Goal: Task Accomplishment & Management: Complete application form

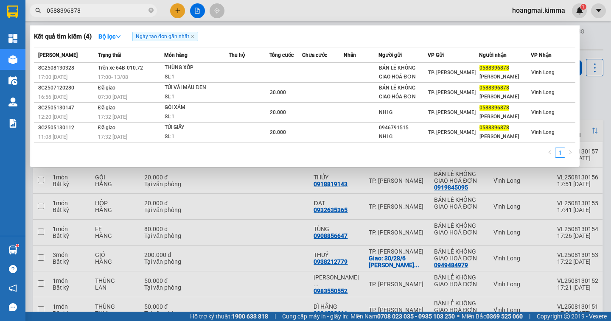
type input "0588396878"
click at [152, 12] on icon "close-circle" at bounding box center [151, 10] width 5 height 5
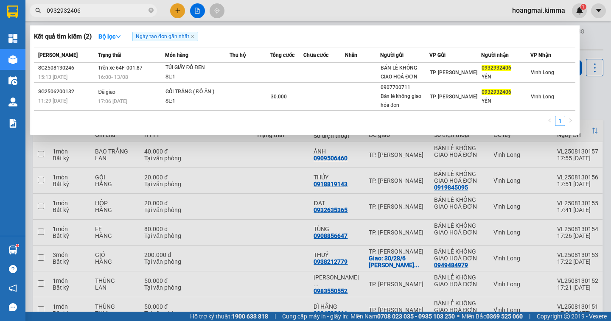
type input "0932932406"
click at [181, 14] on div at bounding box center [305, 160] width 611 height 321
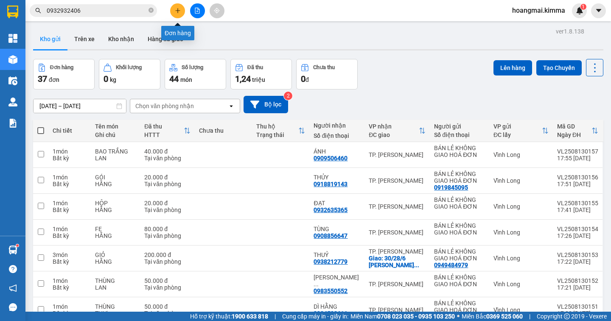
click at [178, 9] on icon "plus" at bounding box center [177, 10] width 0 height 5
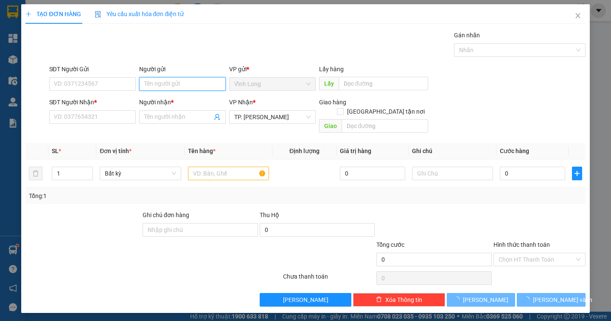
click at [154, 80] on input "Người gửi" at bounding box center [182, 84] width 87 height 14
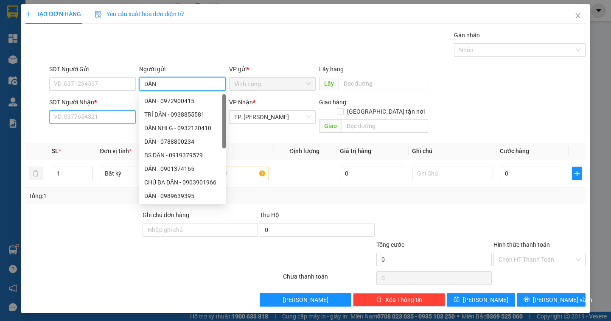
type input "DÂN"
click at [89, 121] on input "SĐT Người Nhận *" at bounding box center [92, 117] width 87 height 14
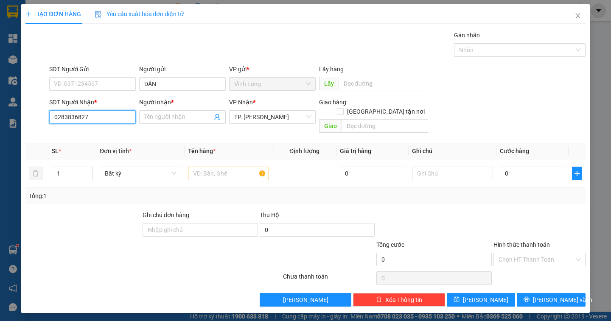
type input "02838368272"
click at [115, 131] on div "02838368272 - C SÂM TRẠM" at bounding box center [92, 133] width 76 height 9
type input "C SÂM TRẠM"
type input "02838368272"
click at [221, 173] on td at bounding box center [229, 174] width 88 height 28
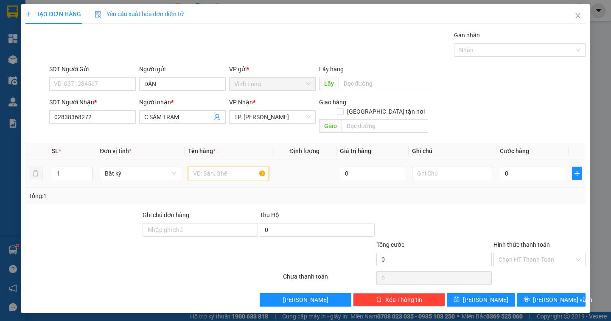
click at [193, 167] on input "text" at bounding box center [228, 174] width 81 height 14
type input "O"
click at [191, 167] on input "ÓI TT" at bounding box center [228, 174] width 81 height 14
type input "GÓI TT"
click at [424, 167] on input "text" at bounding box center [452, 174] width 81 height 14
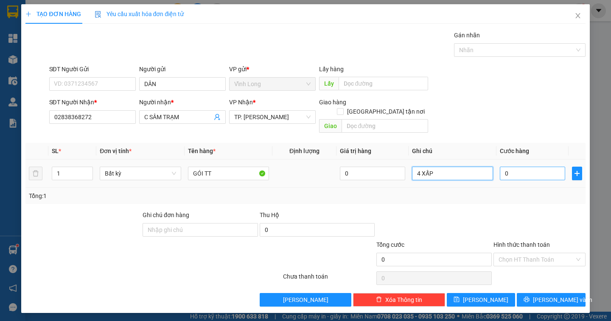
type input "4 XẤP"
click at [524, 169] on input "0" at bounding box center [532, 174] width 65 height 14
type input "1"
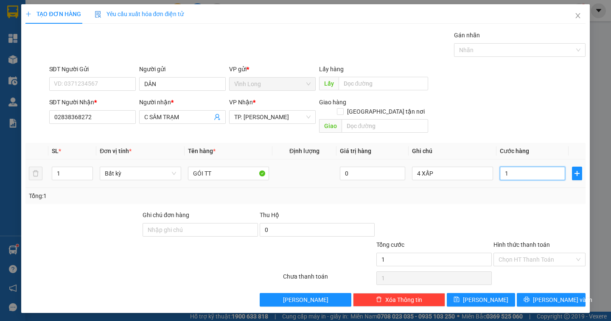
type input "12"
type input "120"
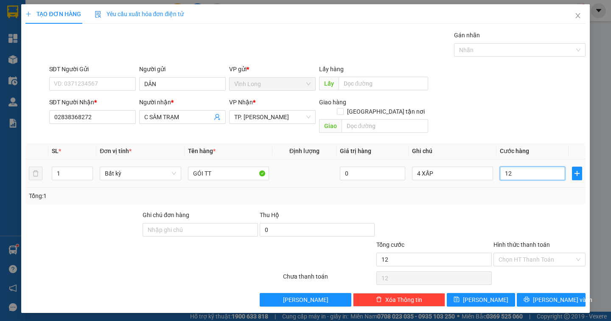
type input "120"
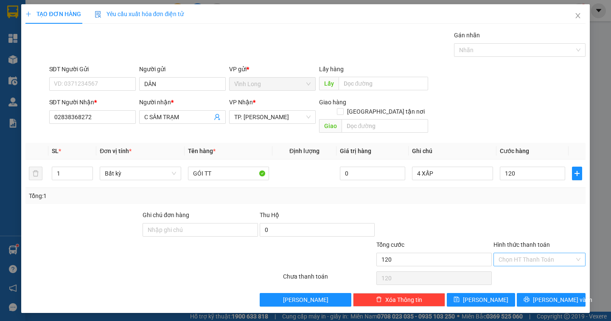
type input "120.000"
click at [537, 253] on input "Hình thức thanh toán" at bounding box center [537, 259] width 76 height 13
click at [532, 267] on div "Tại văn phòng" at bounding box center [540, 267] width 82 height 9
type input "0"
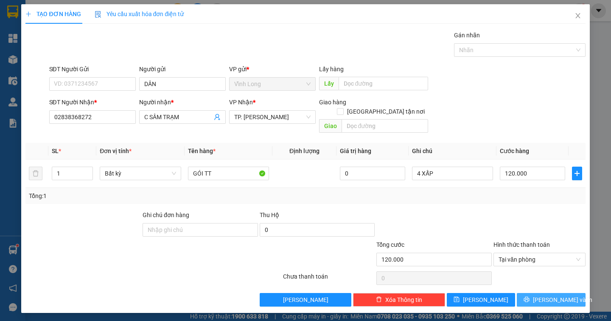
click at [543, 293] on button "[PERSON_NAME] và In" at bounding box center [551, 300] width 68 height 14
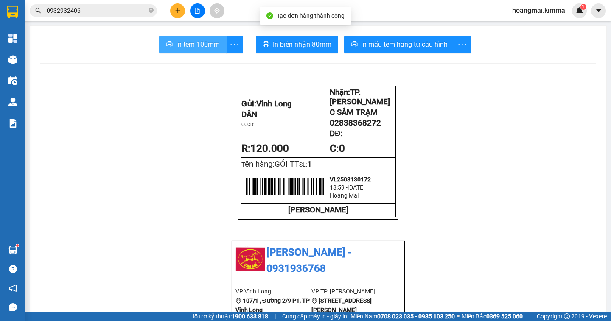
click at [195, 49] on span "In tem 100mm" at bounding box center [198, 44] width 44 height 11
